Goal: Task Accomplishment & Management: Manage account settings

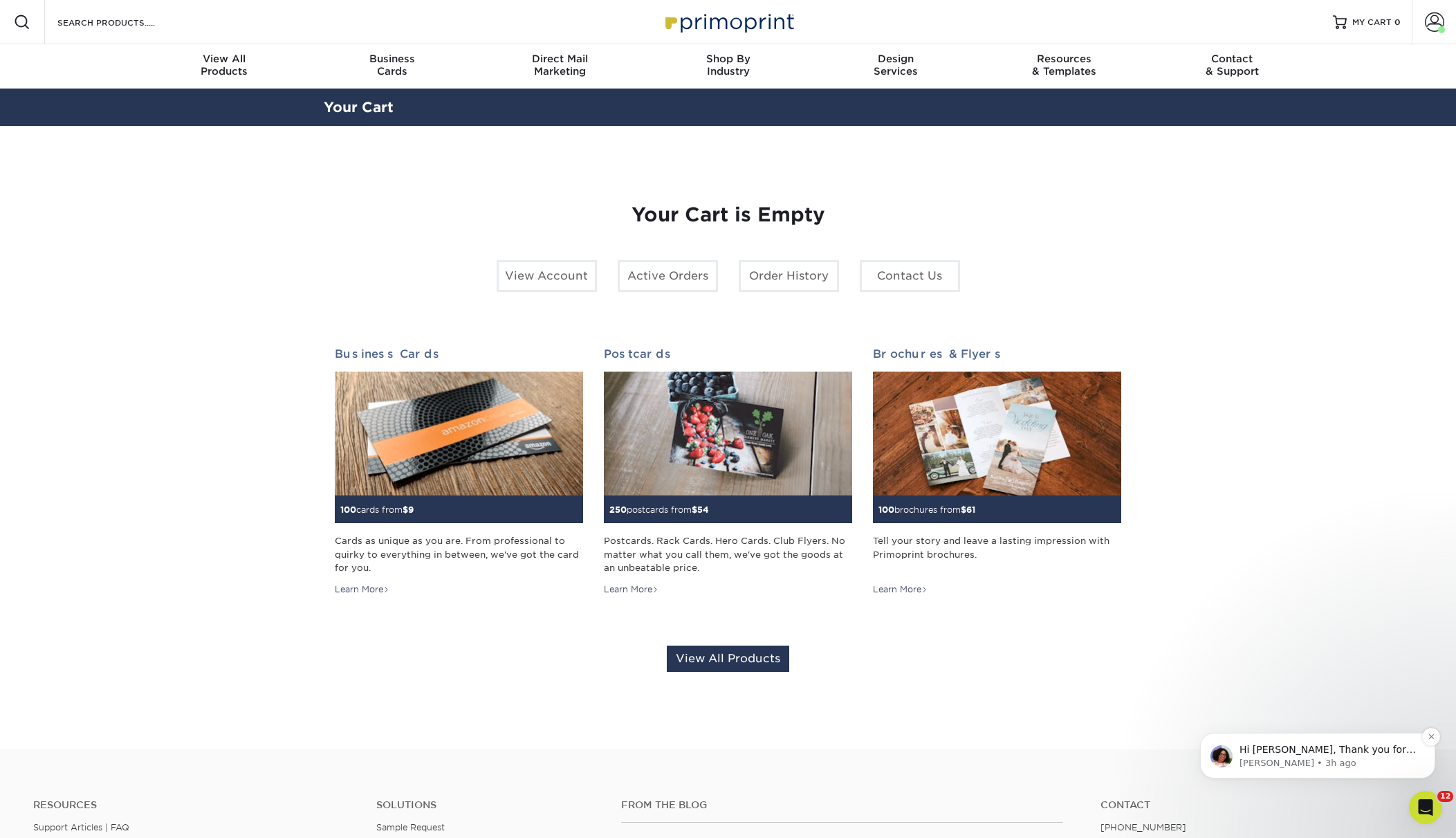
click at [1287, 753] on span "Hi Cora, Thank you for your patience while we reviewed your Quality Assurance c…" at bounding box center [1327, 831] width 176 height 176
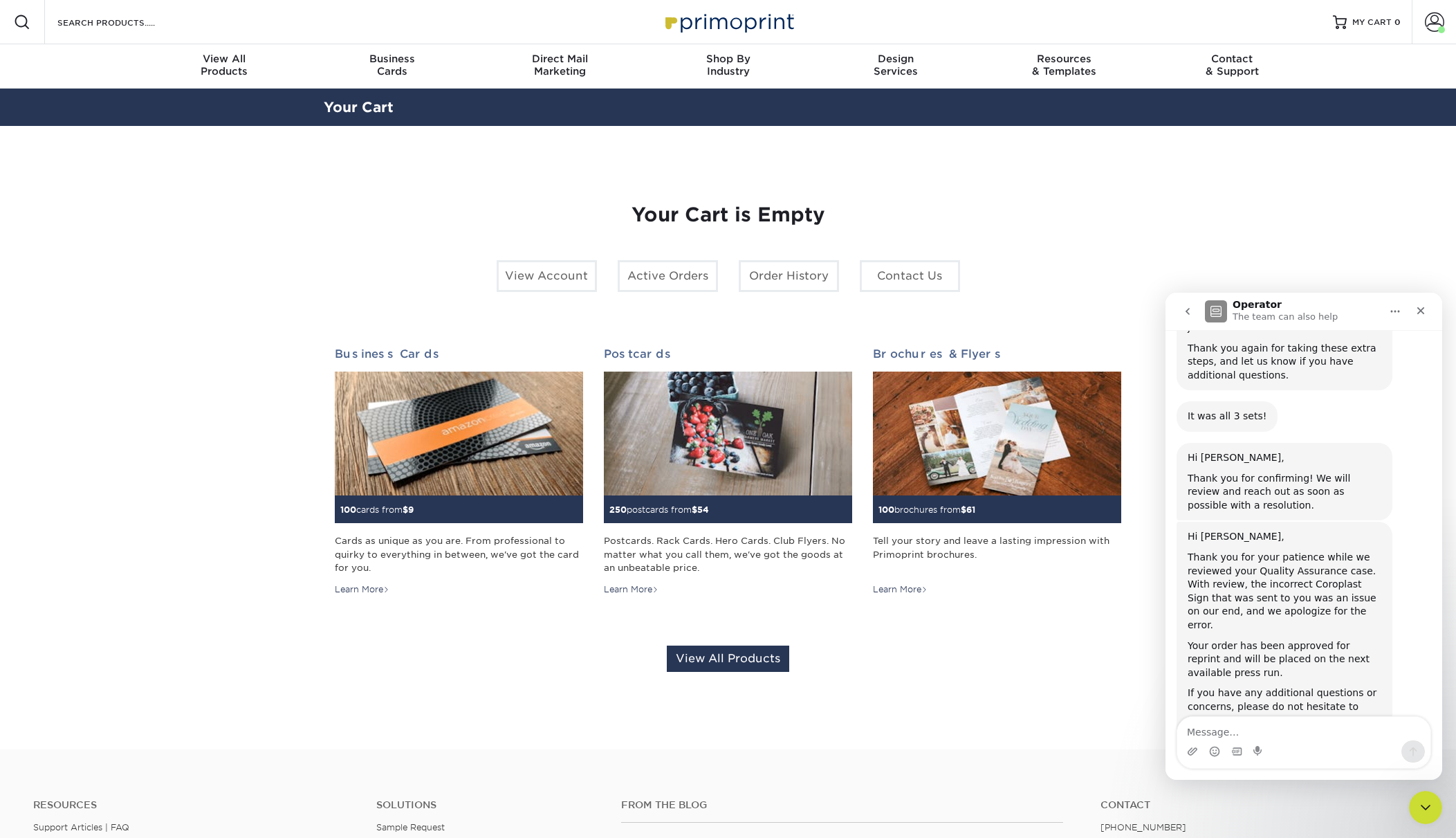
scroll to position [1222, 0]
click at [1432, 30] on span at bounding box center [1434, 22] width 19 height 19
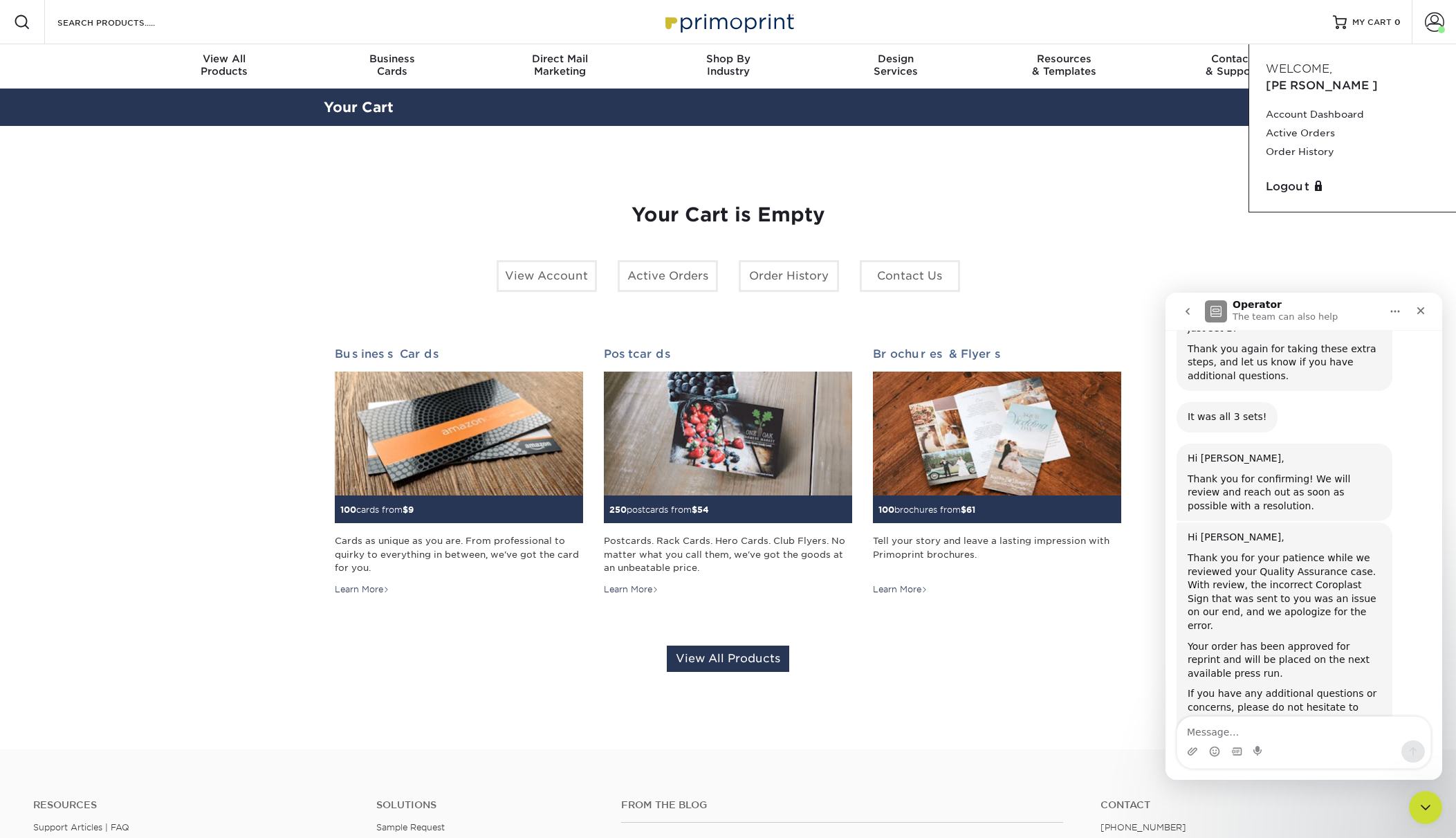
click at [1304, 68] on span "Welcome," at bounding box center [1299, 68] width 66 height 13
click at [1314, 105] on link "Account Dashboard" at bounding box center [1353, 114] width 173 height 19
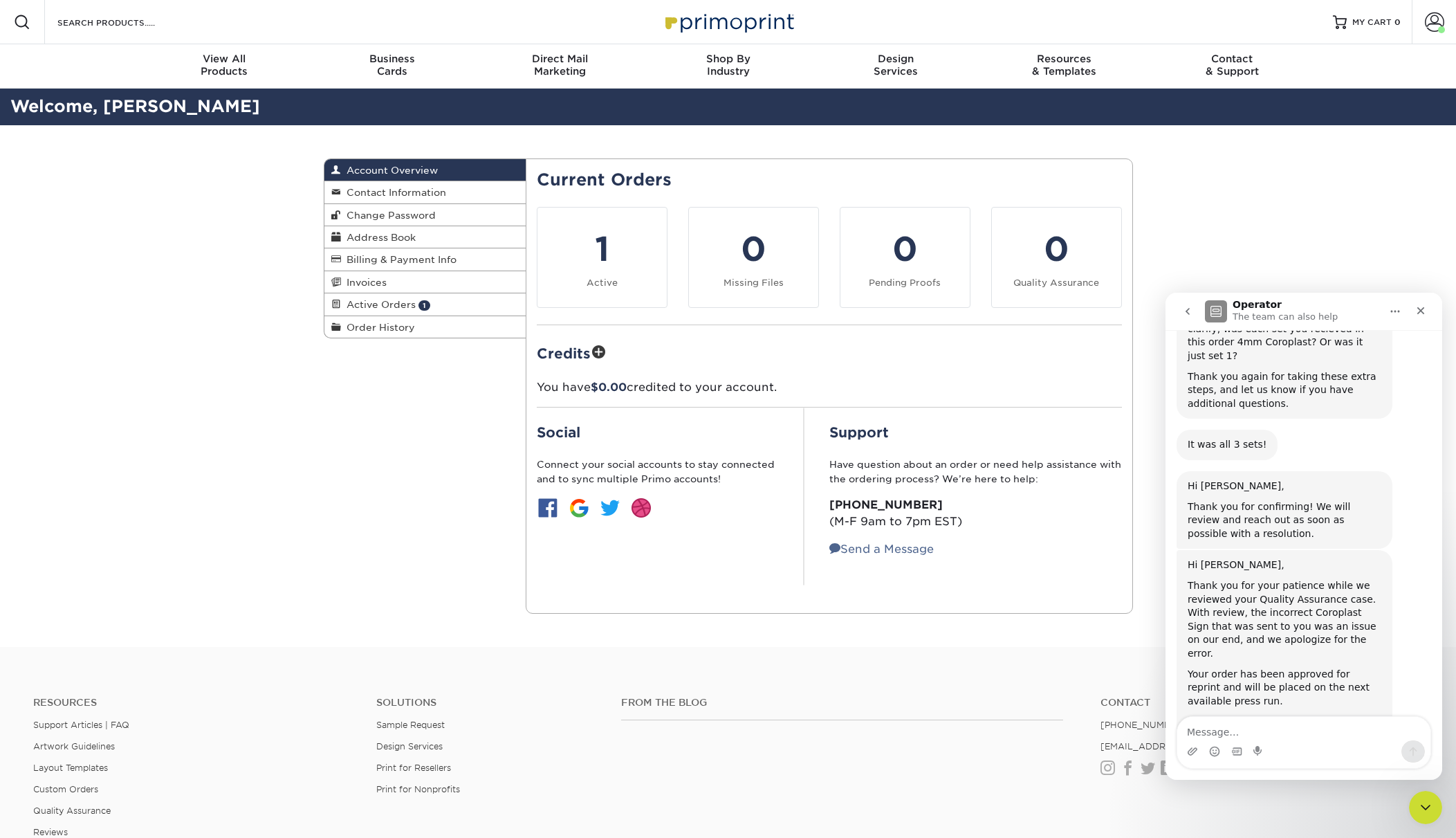
scroll to position [1222, 0]
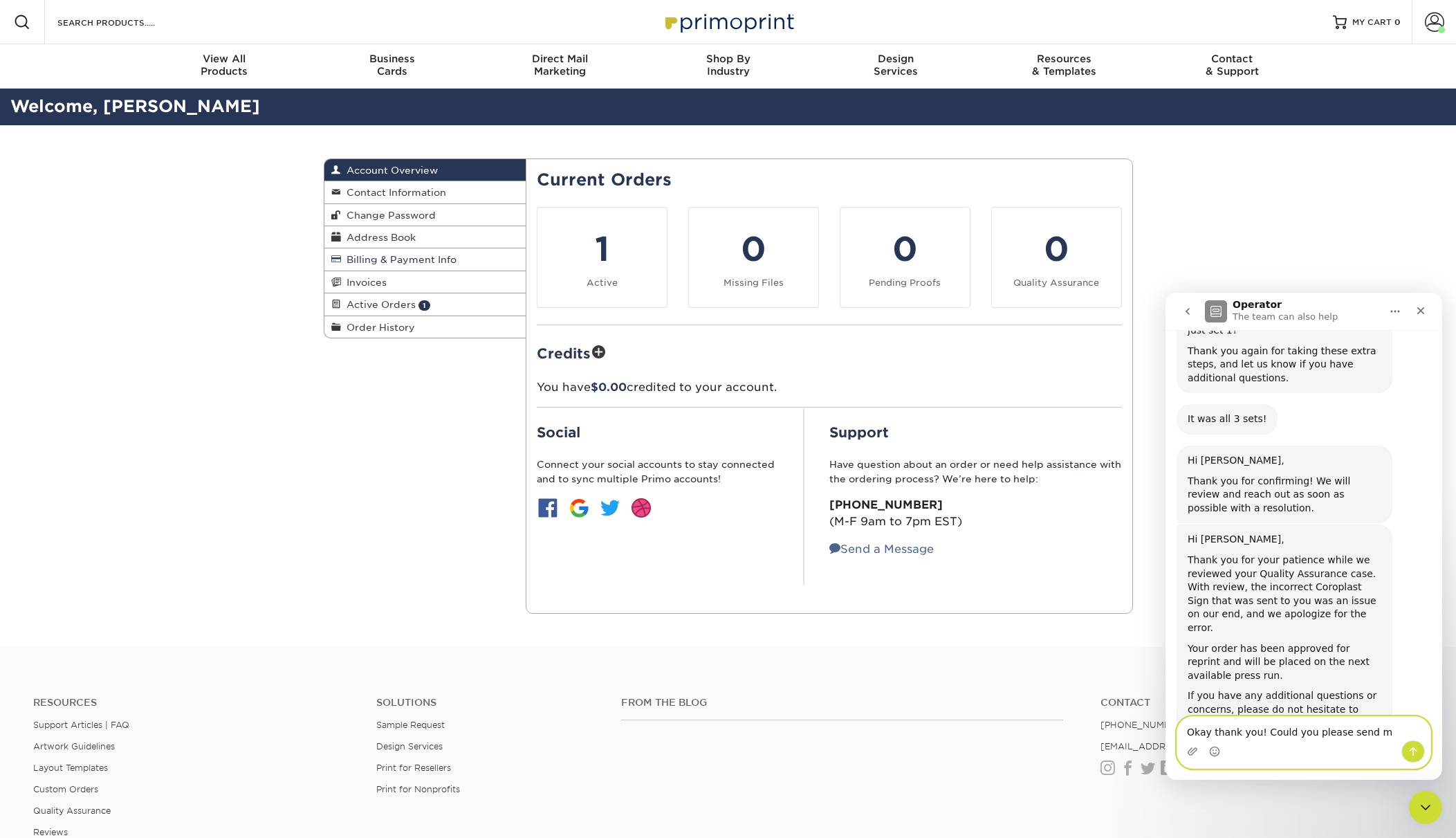
type textarea "Okay thank you! Could you please send m"
click at [396, 254] on span "Billing & Payment Info" at bounding box center [398, 259] width 116 height 12
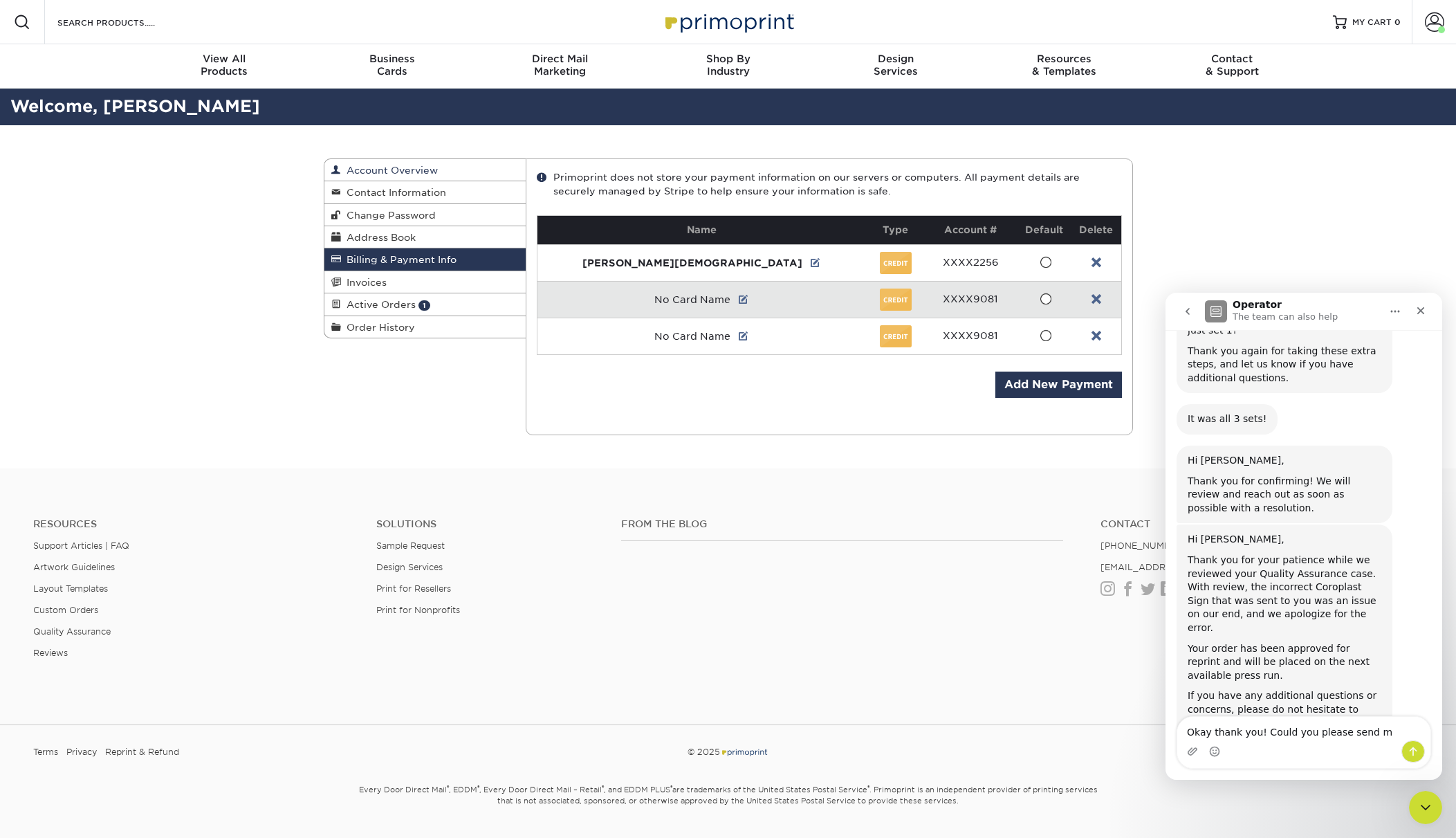
click at [398, 167] on span "Account Overview" at bounding box center [388, 170] width 96 height 12
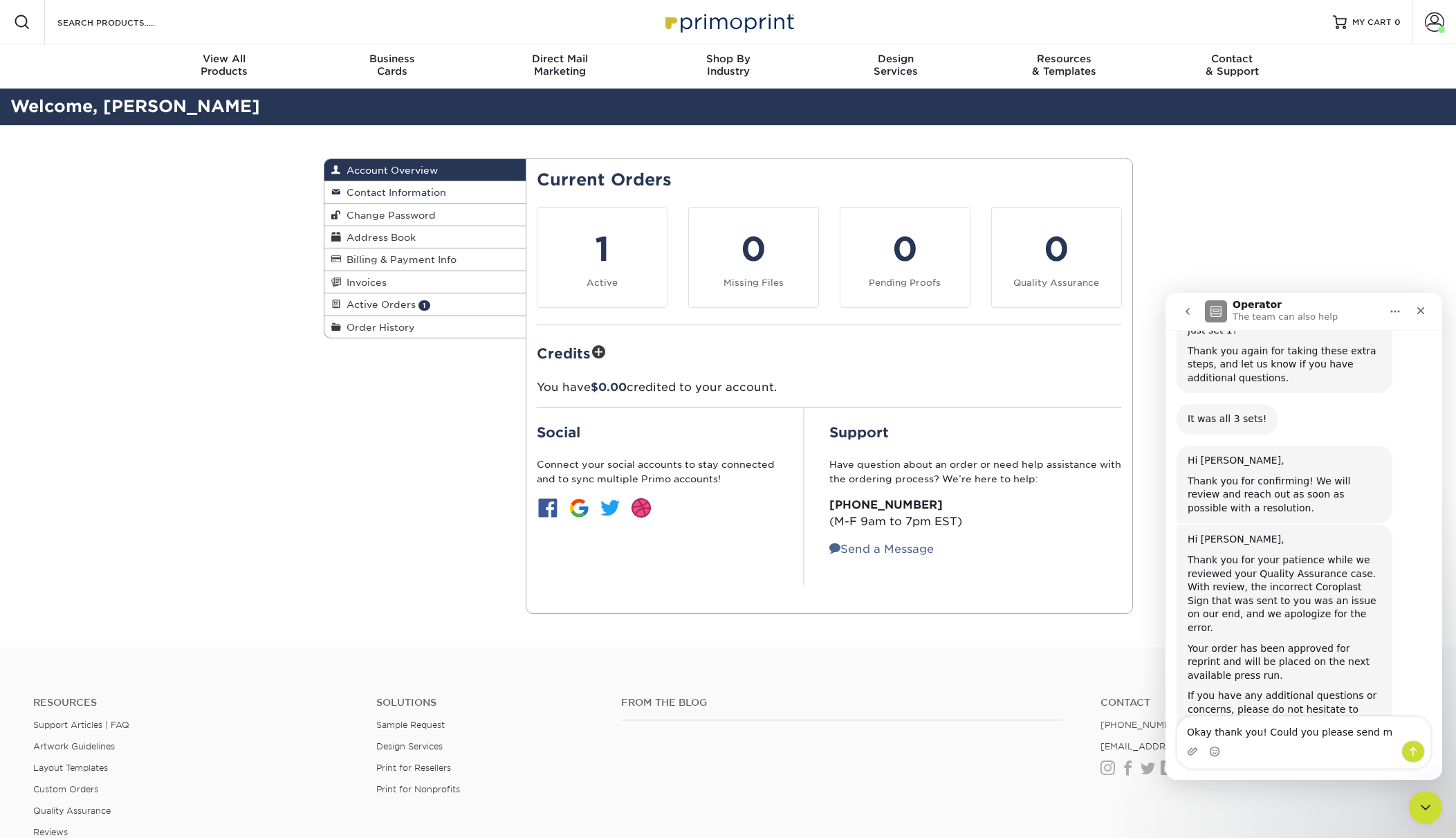
click at [398, 192] on span "Contact Information" at bounding box center [393, 192] width 105 height 12
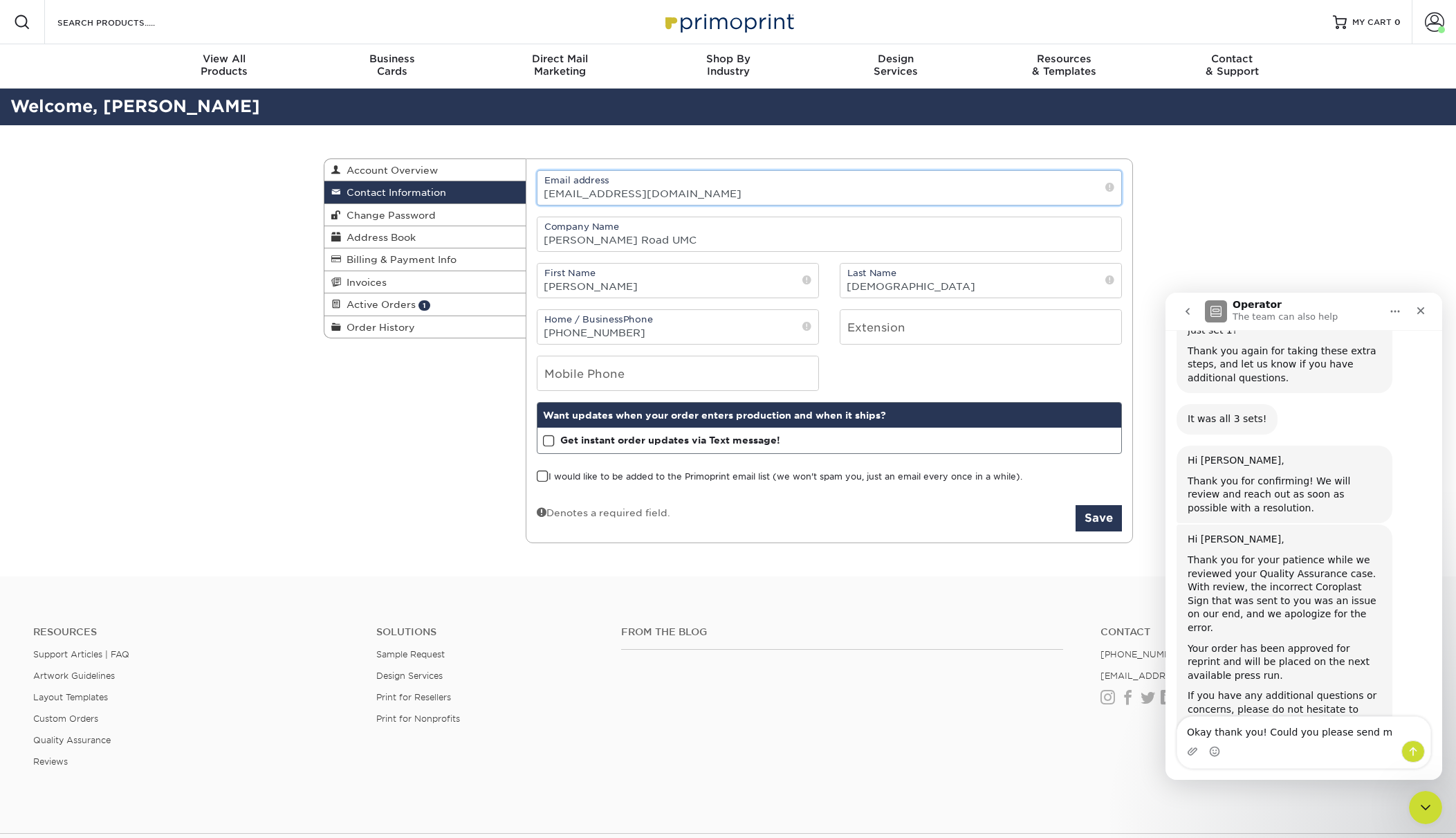
drag, startPoint x: 670, startPoint y: 194, endPoint x: 493, endPoint y: 194, distance: 177.0
type input "[EMAIL_ADDRESS][DOMAIN_NAME]"
drag, startPoint x: 585, startPoint y: 284, endPoint x: 430, endPoint y: 284, distance: 155.0
type input "[PERSON_NAME]"
drag, startPoint x: 954, startPoint y: 287, endPoint x: 752, endPoint y: 287, distance: 202.0
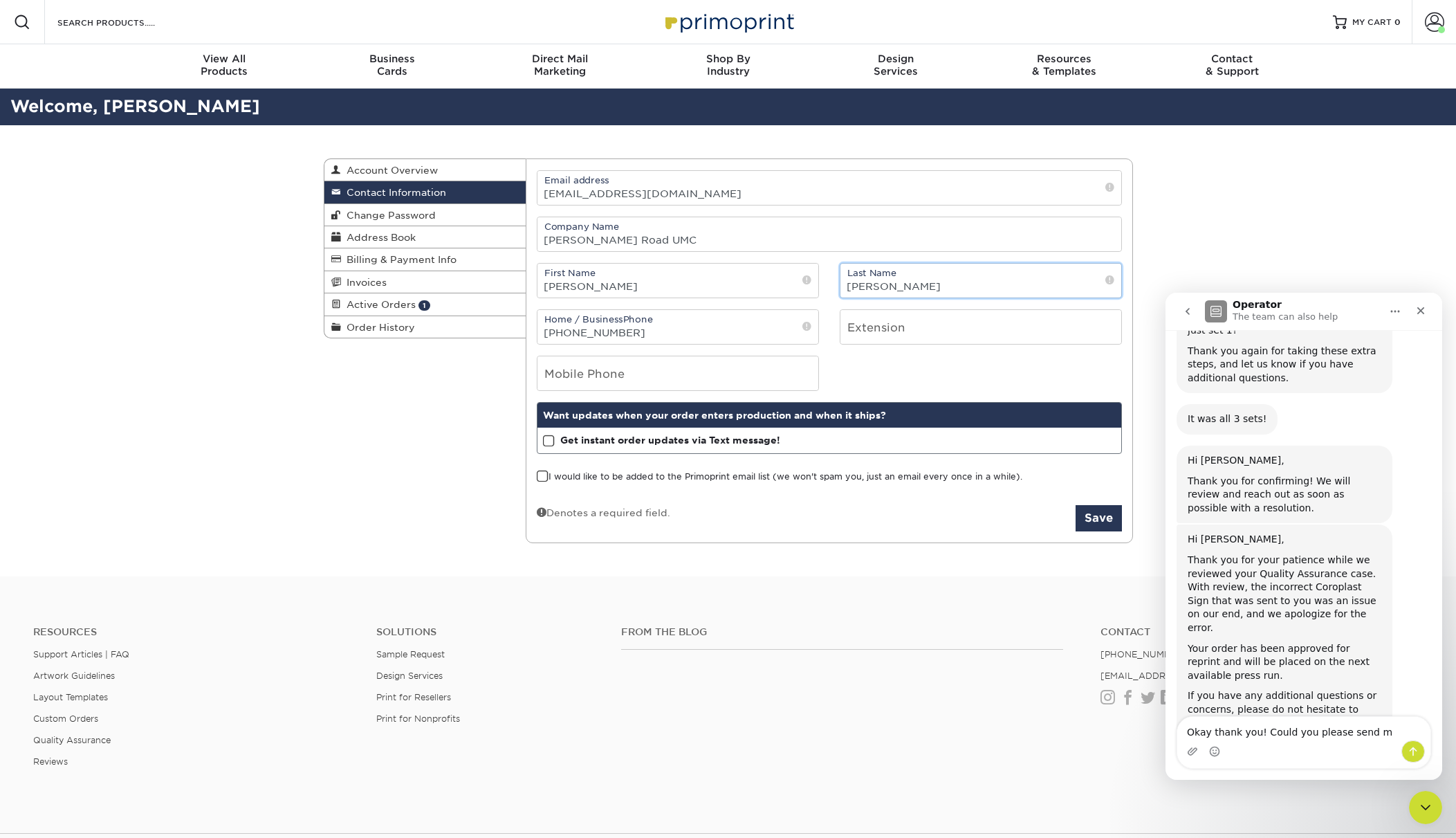
type input "Welch"
drag, startPoint x: 649, startPoint y: 334, endPoint x: 491, endPoint y: 318, distance: 158.8
type input "469-"
drag, startPoint x: 581, startPoint y: 325, endPoint x: 484, endPoint y: 325, distance: 97.0
click at [484, 158] on div "Contact Information Account Overview Contact Information Change Password Addres…" at bounding box center [728, 158] width 809 height 0
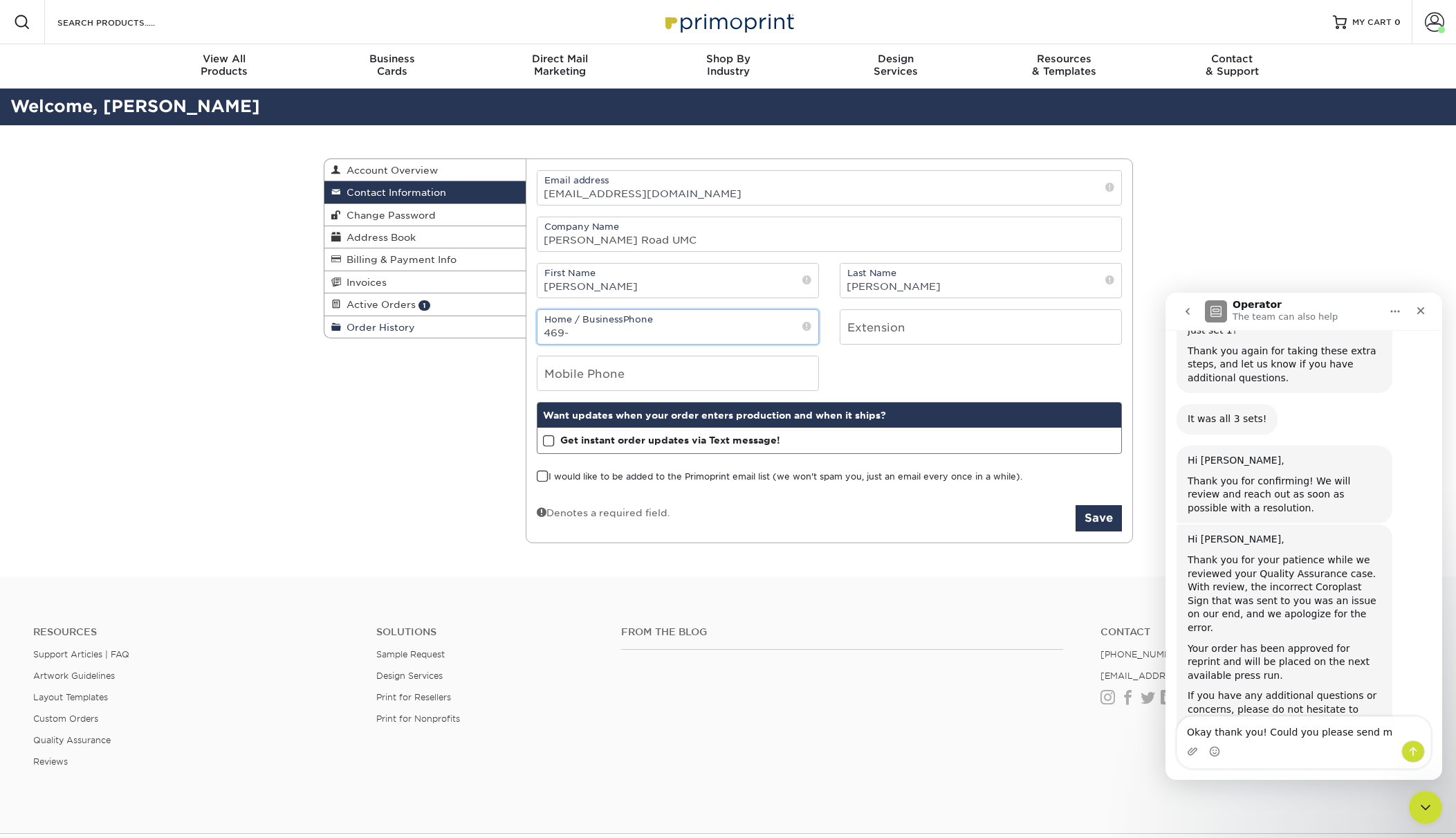
drag, startPoint x: 575, startPoint y: 331, endPoint x: 487, endPoint y: 332, distance: 88.0
click at [487, 158] on div "Contact Information Account Overview Contact Information Change Password Addres…" at bounding box center [728, 158] width 809 height 0
click at [882, 515] on div "Denotes a required field. Save" at bounding box center [829, 519] width 585 height 27
click at [1099, 521] on button "Save" at bounding box center [1099, 519] width 46 height 27
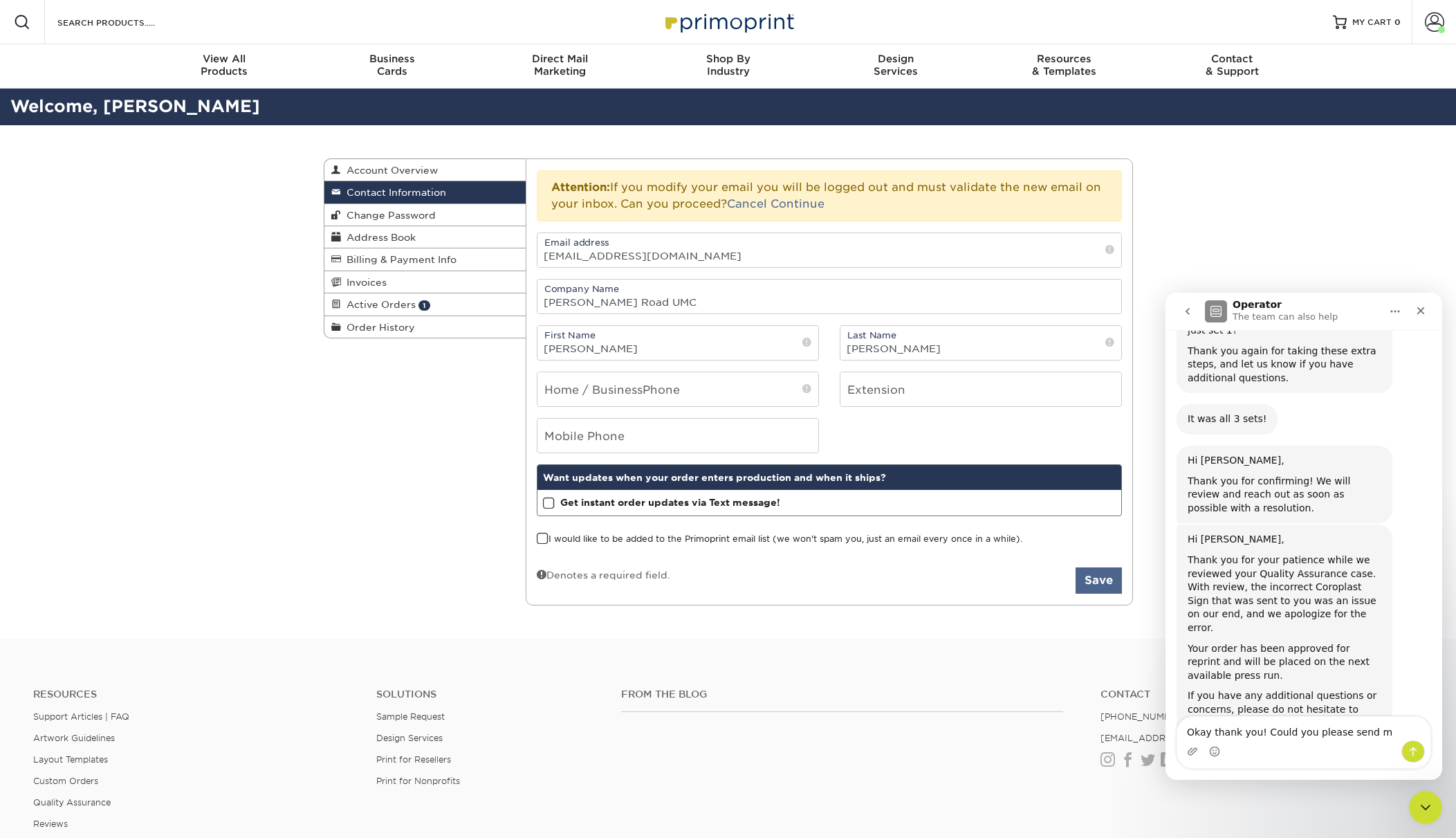
click at [1089, 588] on button "Save" at bounding box center [1099, 580] width 46 height 27
click at [1105, 582] on button "Save" at bounding box center [1099, 580] width 46 height 27
click at [801, 204] on link "Continue" at bounding box center [797, 204] width 54 height 13
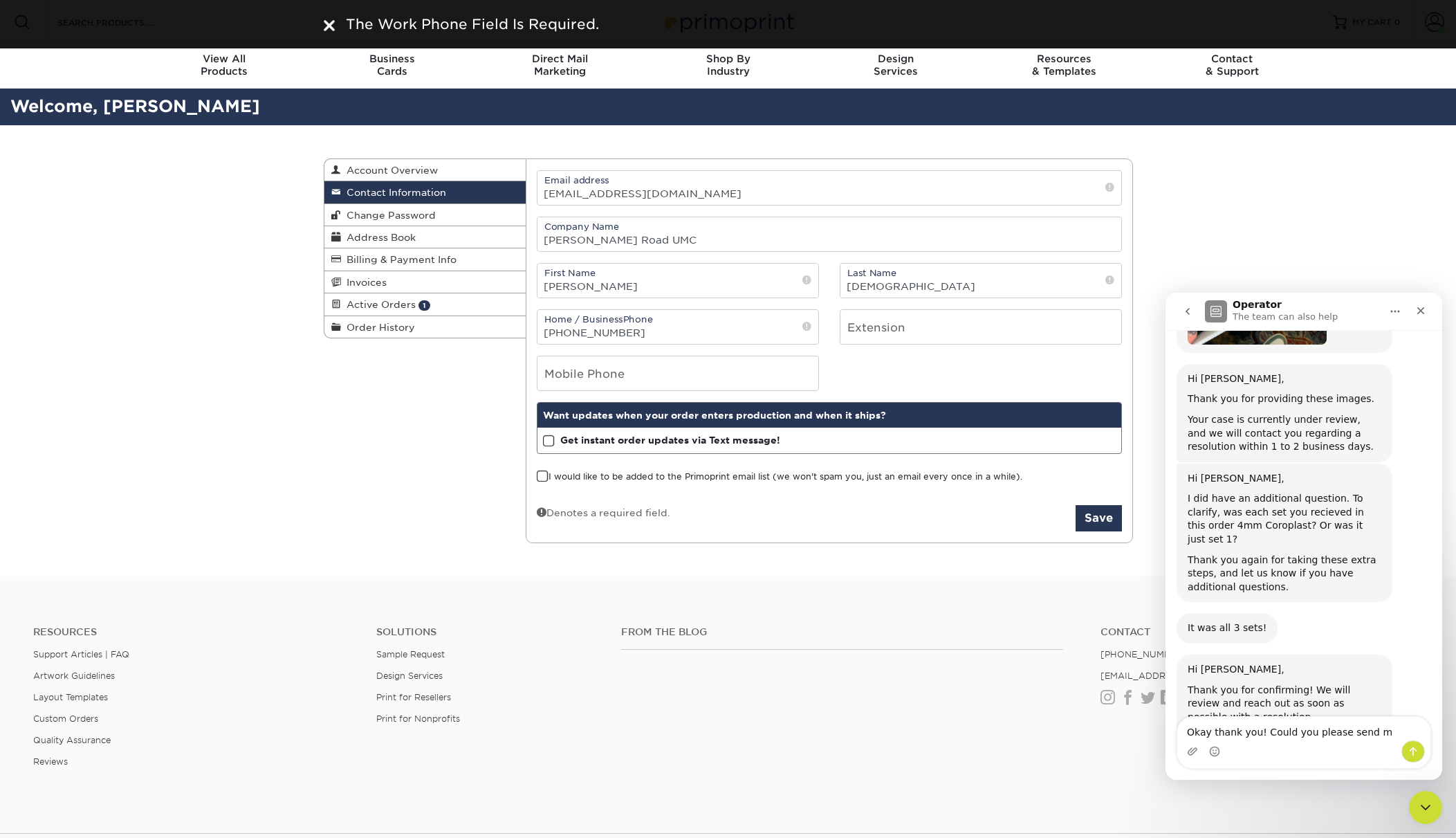
scroll to position [1222, 0]
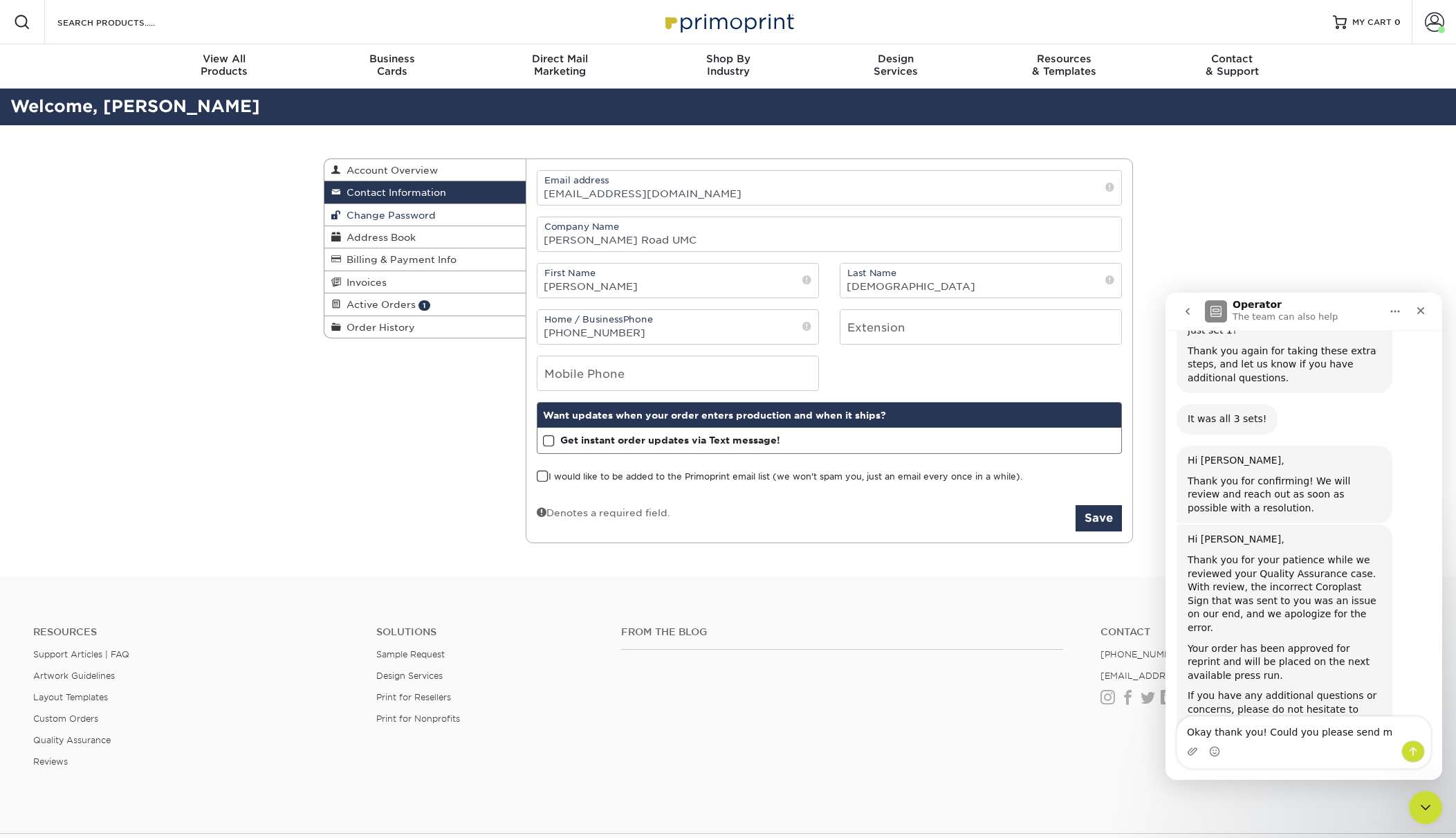
click at [425, 212] on span "Change Password" at bounding box center [387, 215] width 95 height 12
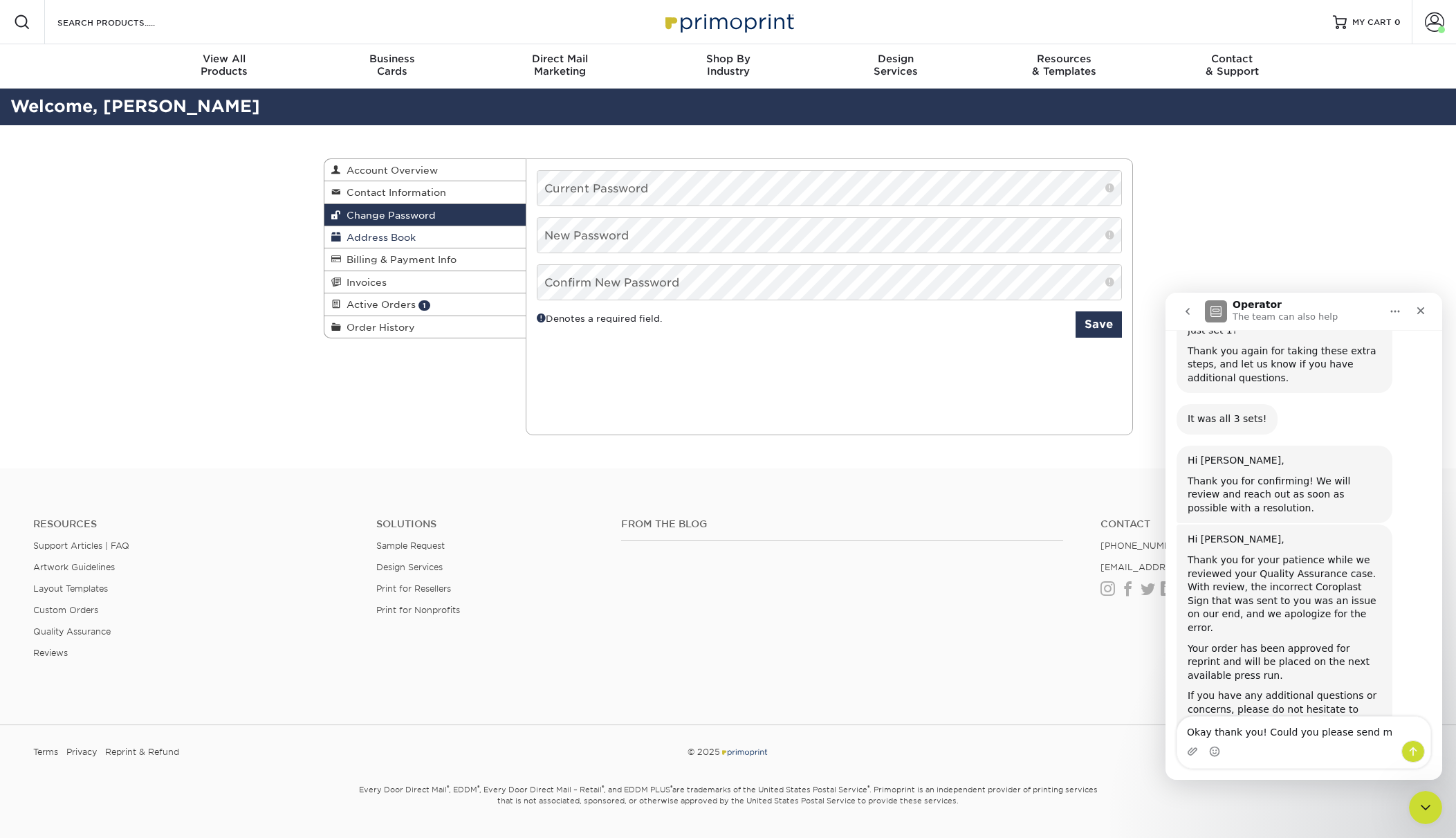
click at [420, 233] on link "Address Book" at bounding box center [425, 237] width 202 height 22
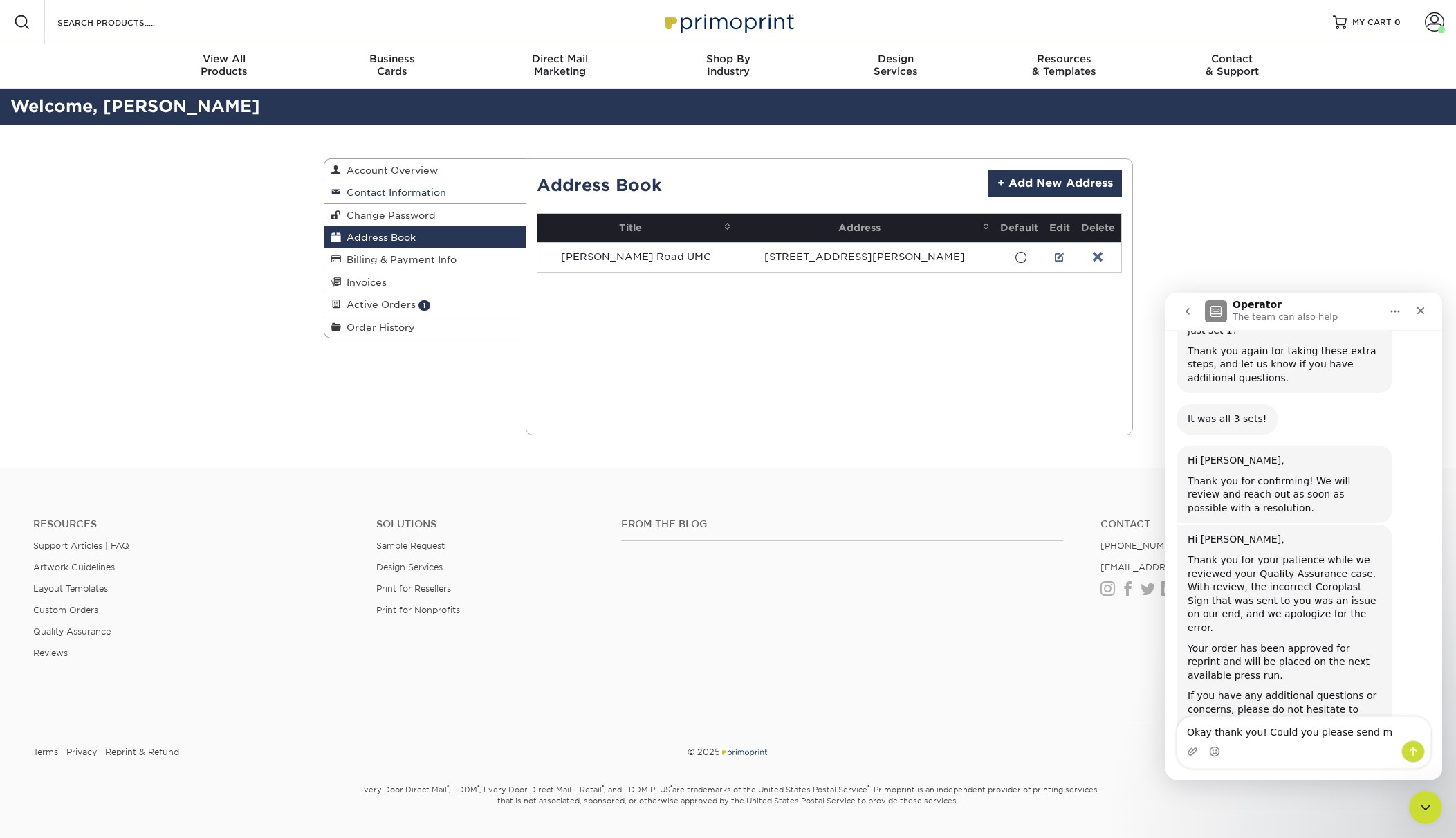
click at [427, 193] on span "Contact Information" at bounding box center [393, 192] width 105 height 12
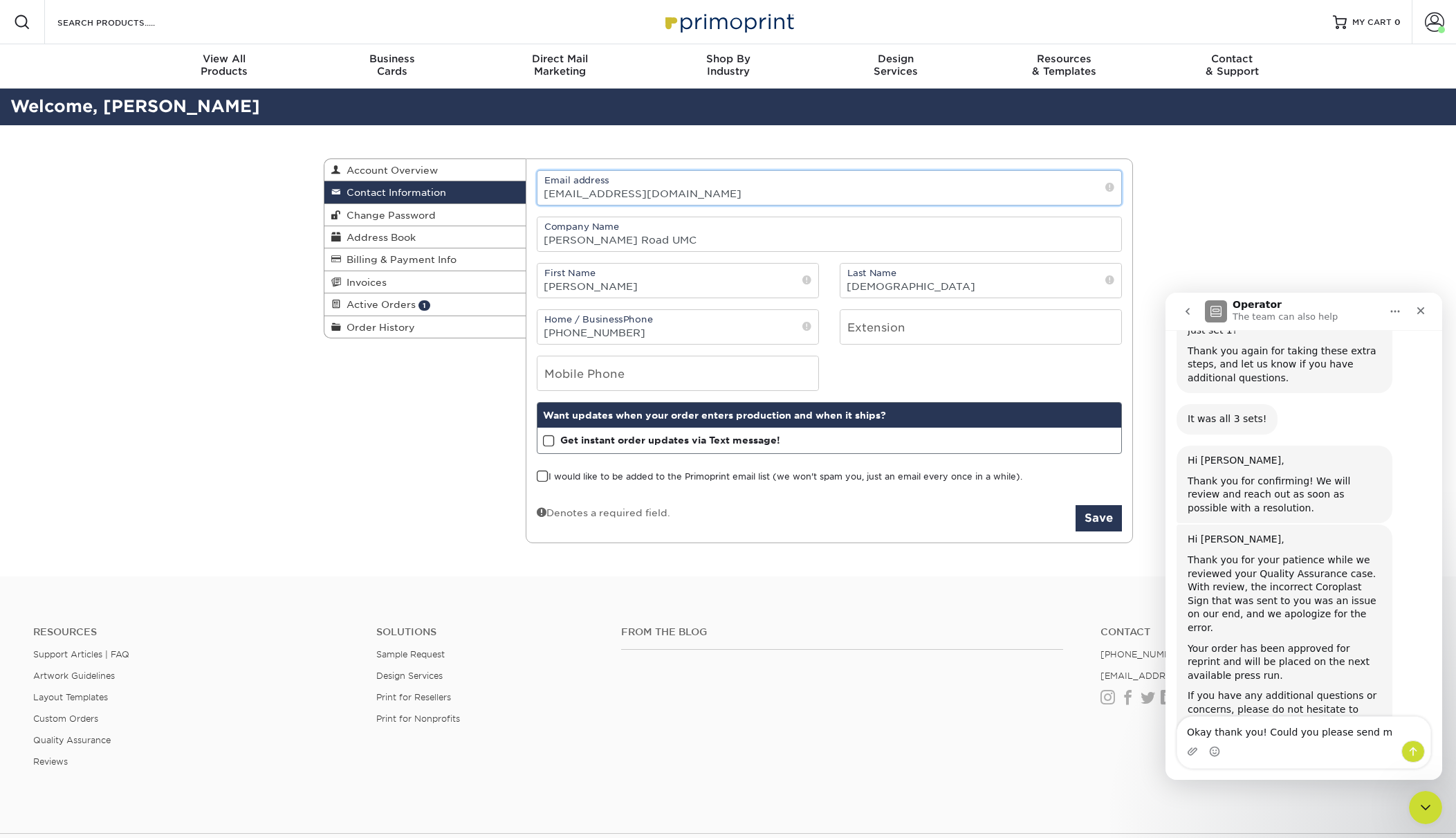
click at [684, 202] on input "[EMAIL_ADDRESS][DOMAIN_NAME]" at bounding box center [829, 188] width 584 height 34
click at [1380, 730] on textarea "Okay thank you! Could you please send m" at bounding box center [1304, 728] width 253 height 24
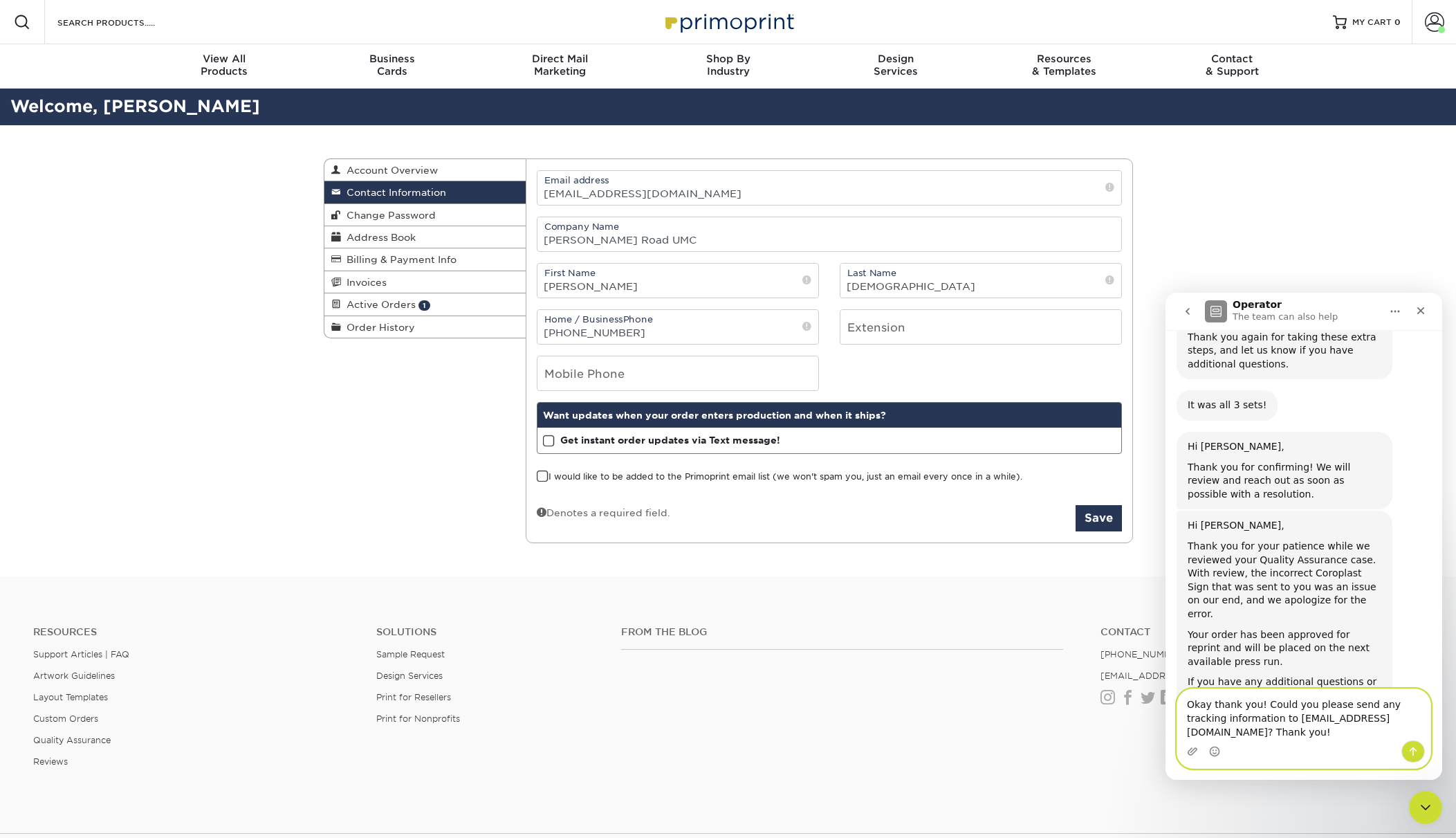
type textarea "Okay thank you! Could you please send any tracking information to [EMAIL_ADDRES…"
click at [1414, 750] on icon "Send a message…" at bounding box center [1413, 751] width 11 height 12
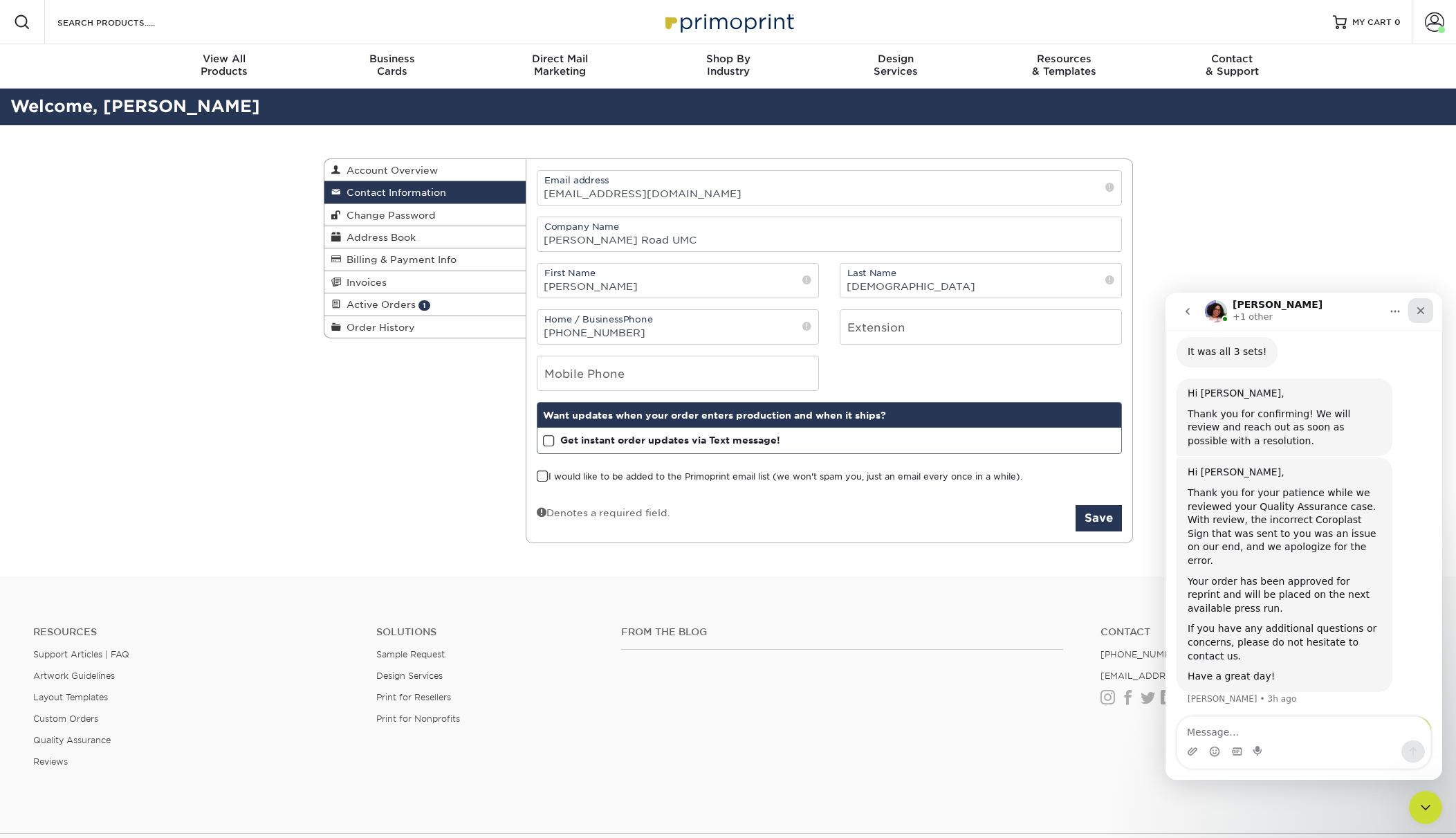
click at [1424, 310] on icon "Close" at bounding box center [1421, 311] width 11 height 12
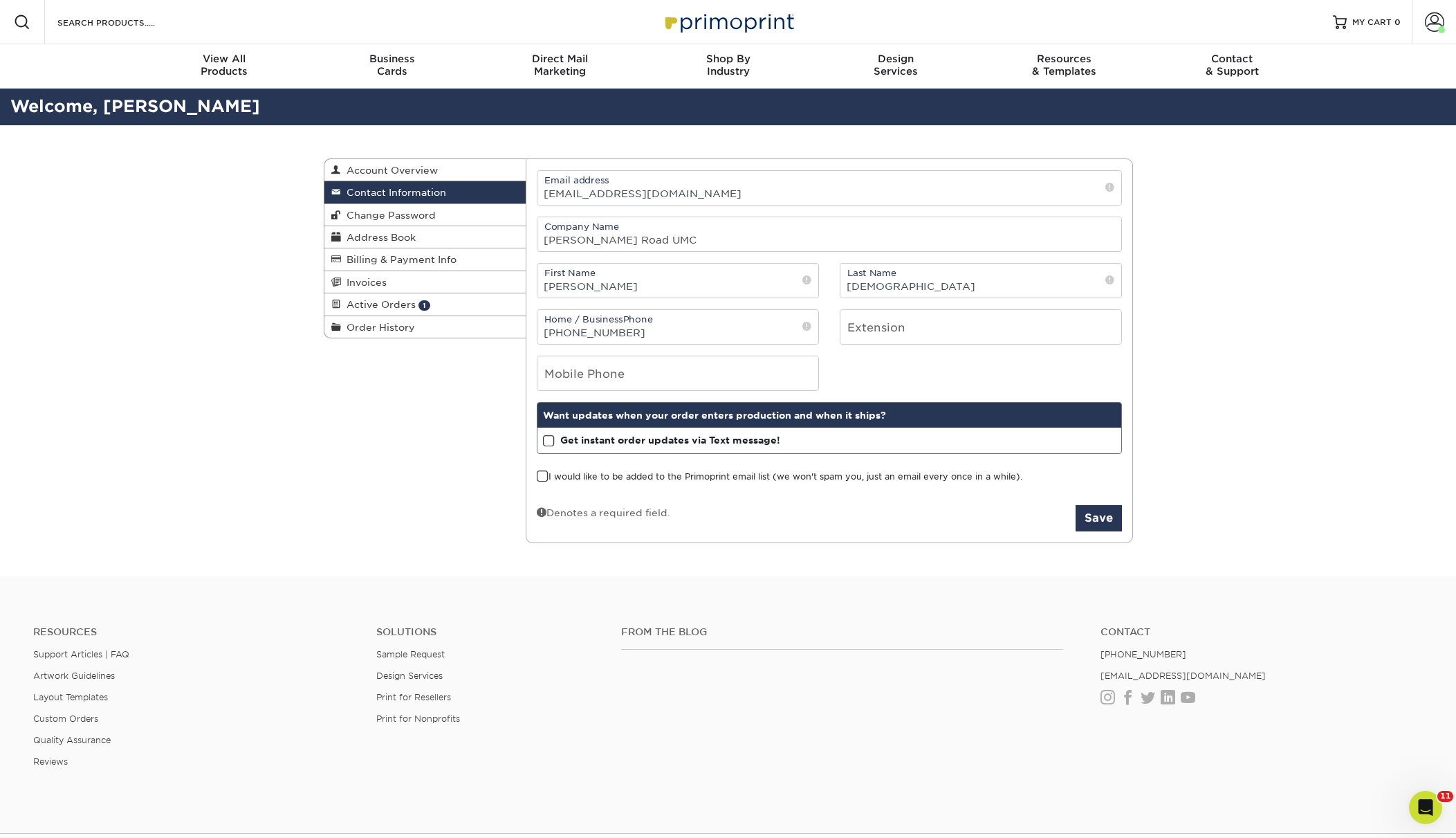
scroll to position [0, 0]
click at [1415, 799] on div "Open Intercom Messenger" at bounding box center [1423, 805] width 46 height 46
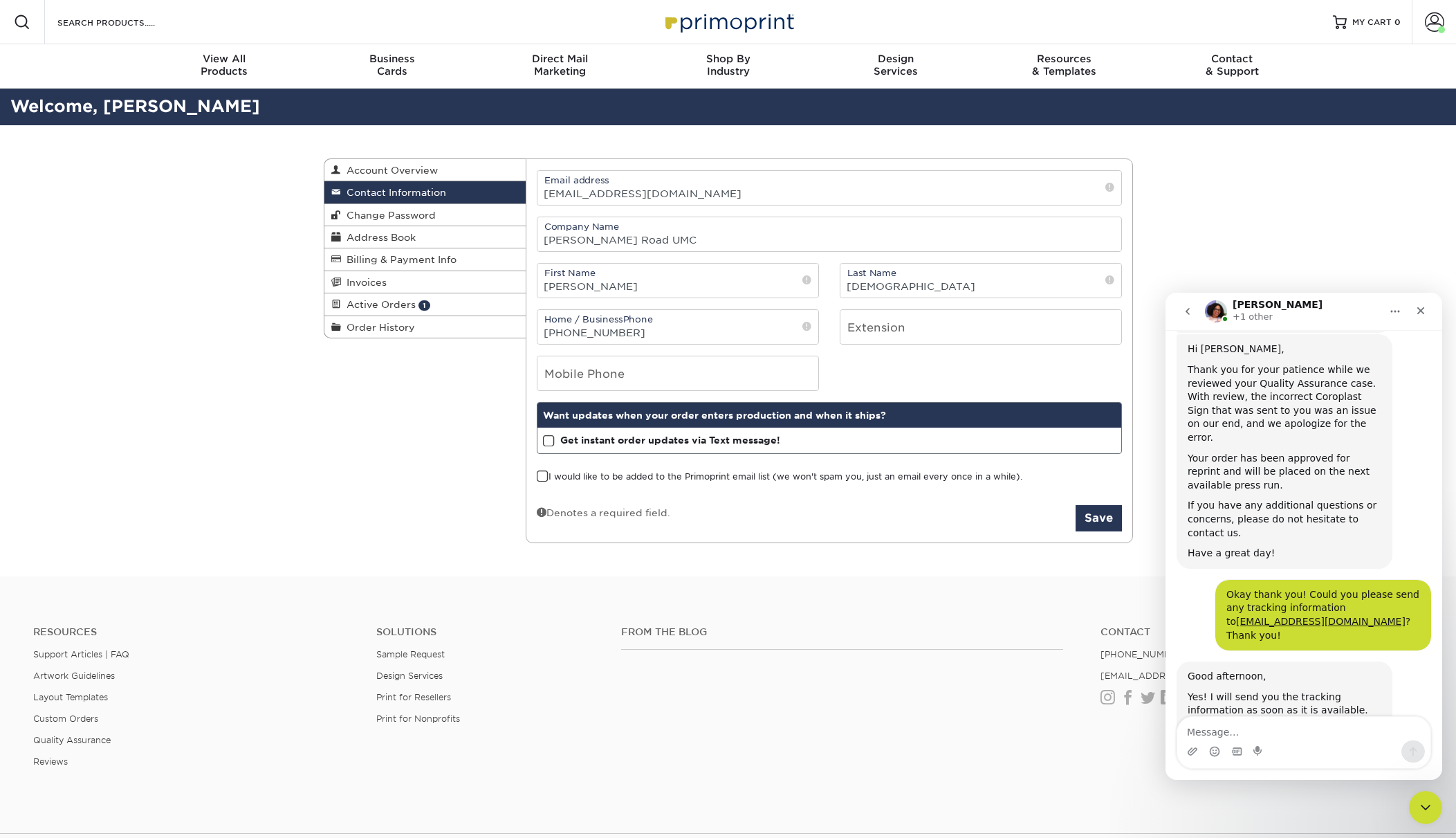
scroll to position [1410, 0]
click at [1422, 314] on icon "Close" at bounding box center [1421, 311] width 11 height 12
